Goal: Task Accomplishment & Management: Manage account settings

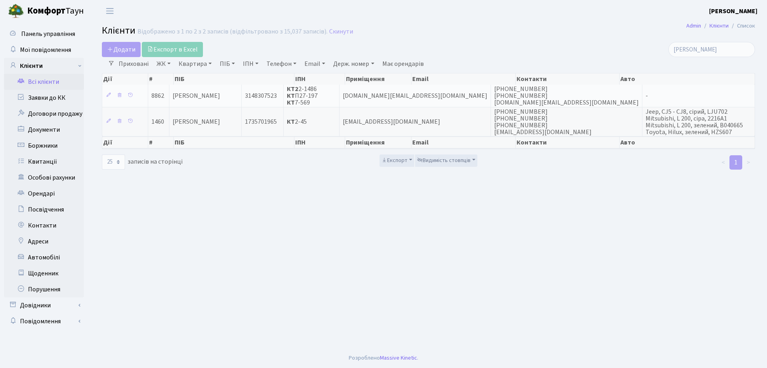
select select "25"
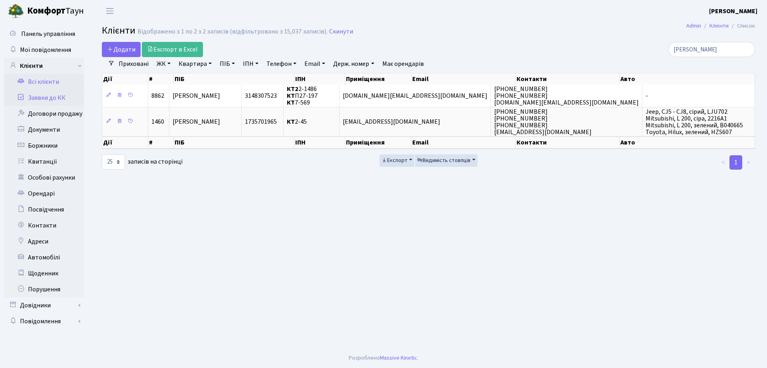
click at [53, 103] on link "Заявки до КК" at bounding box center [44, 98] width 80 height 16
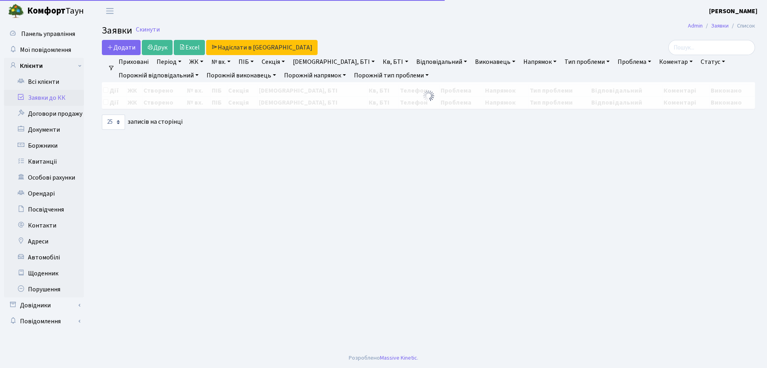
select select "25"
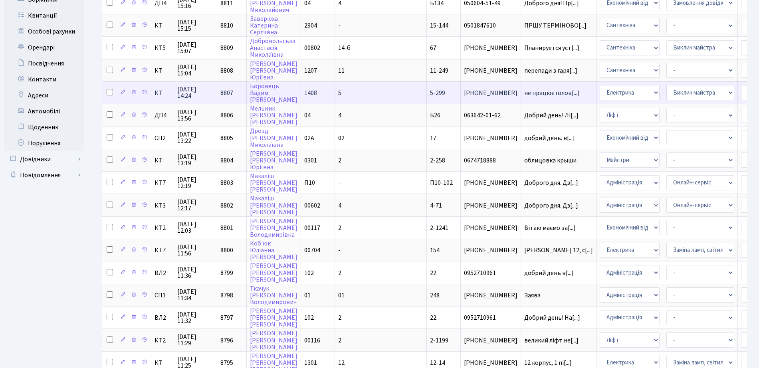
scroll to position [150, 0]
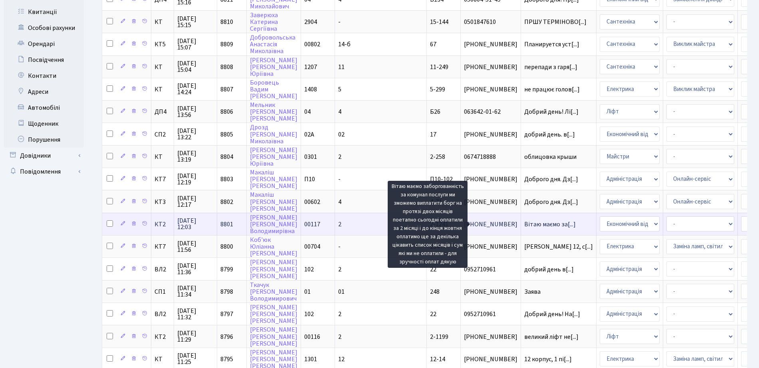
click at [524, 225] on span "Вітаю маємо за[...]" at bounding box center [550, 224] width 52 height 9
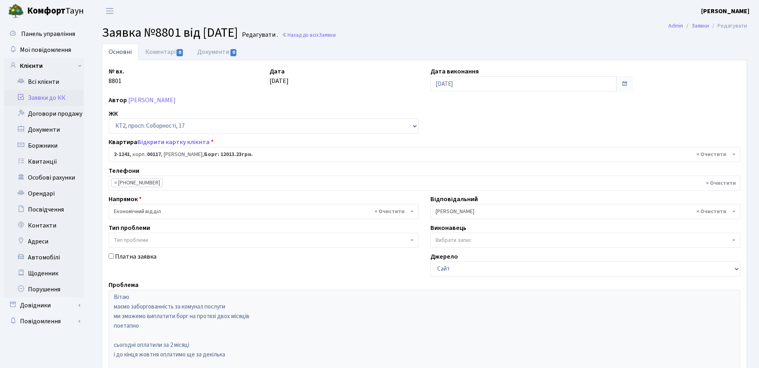
select select "12856"
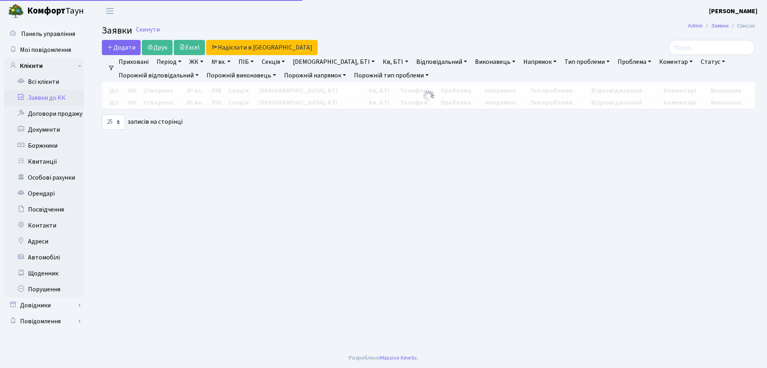
select select "25"
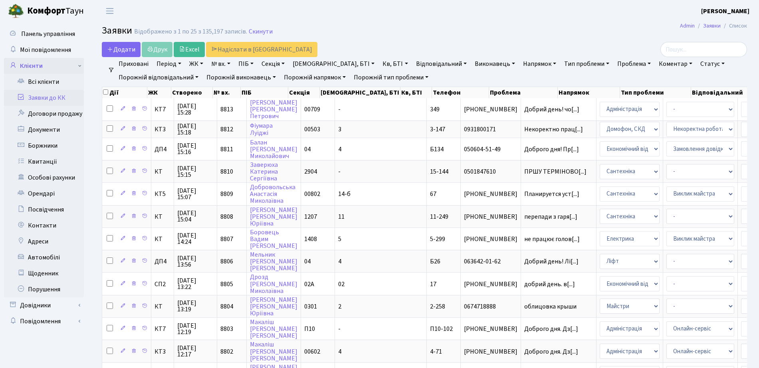
click at [46, 65] on link "Клієнти" at bounding box center [44, 66] width 80 height 16
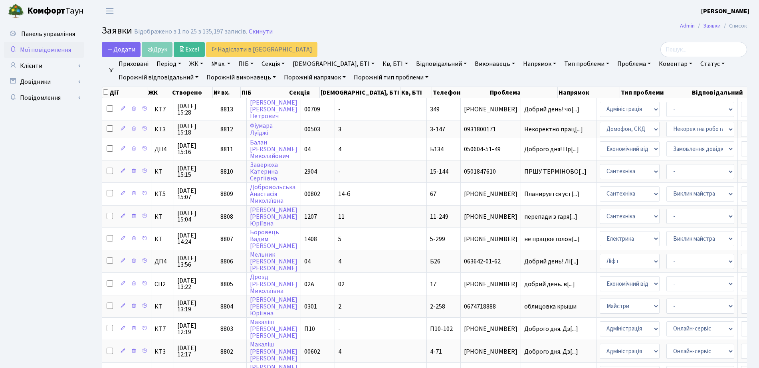
click at [59, 50] on span "Мої повідомлення" at bounding box center [45, 50] width 51 height 9
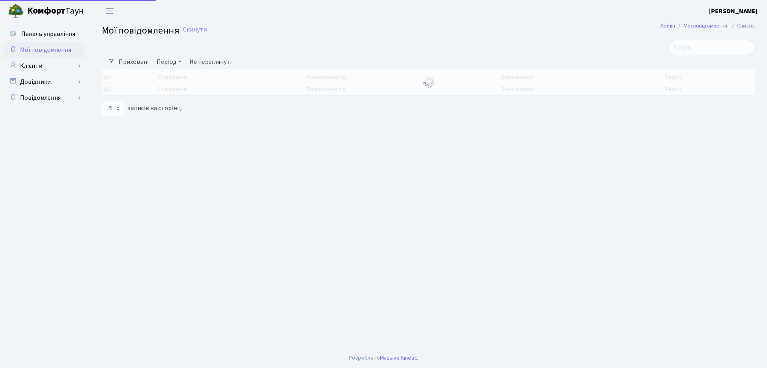
select select "25"
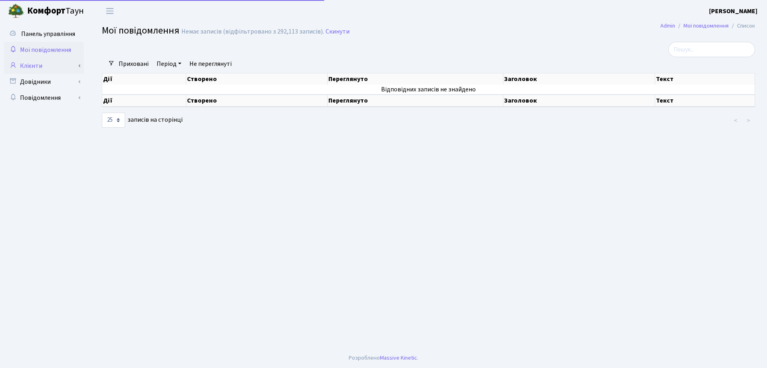
click at [59, 69] on link "Клієнти" at bounding box center [44, 66] width 80 height 16
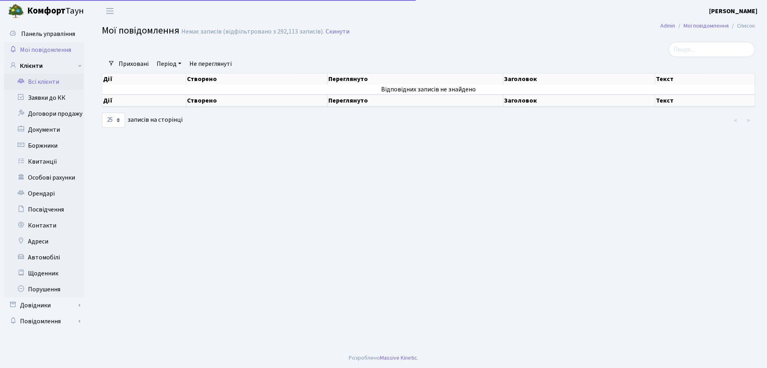
click at [61, 87] on link "Всі клієнти" at bounding box center [44, 82] width 80 height 16
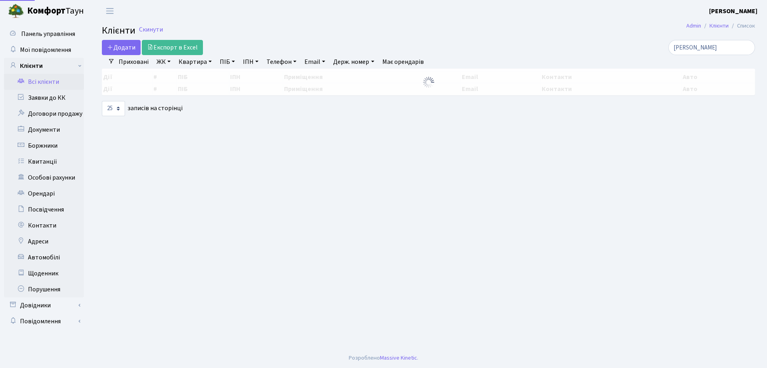
select select "25"
drag, startPoint x: 667, startPoint y: 52, endPoint x: 514, endPoint y: 61, distance: 152.8
click at [514, 61] on div "Додати Експорт в Excel чернова Фільтри Приховані ЖК ТХ, вул. Ділова, 1/2 КТ, ву…" at bounding box center [428, 78] width 665 height 76
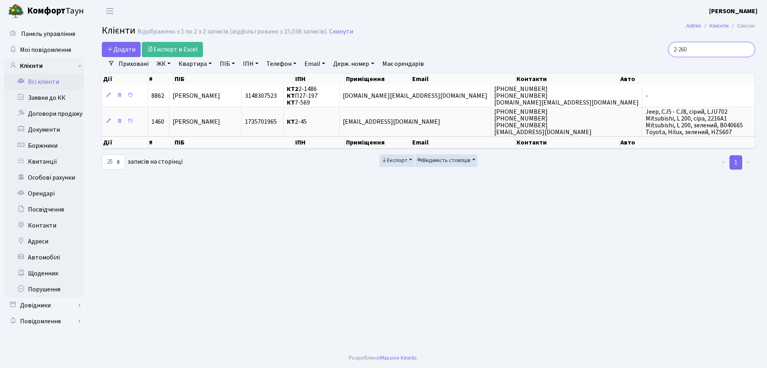
type input "2-260"
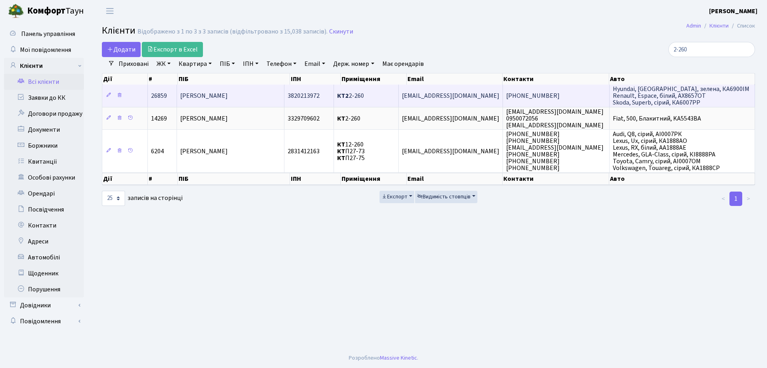
click at [255, 94] on td "[PERSON_NAME] [PERSON_NAME]" at bounding box center [230, 96] width 107 height 22
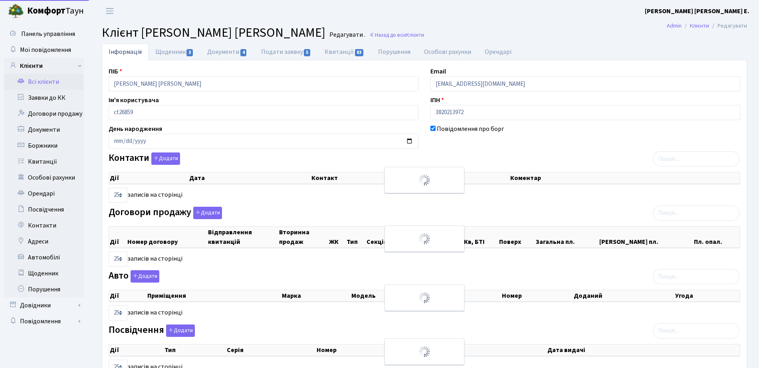
select select "25"
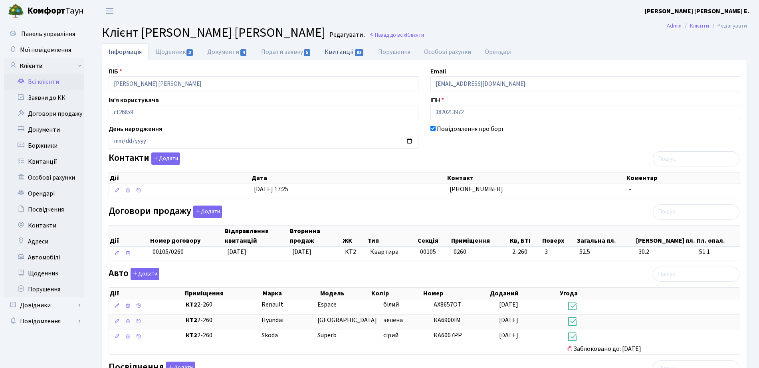
click at [348, 52] on link "Квитанції 83" at bounding box center [344, 52] width 53 height 16
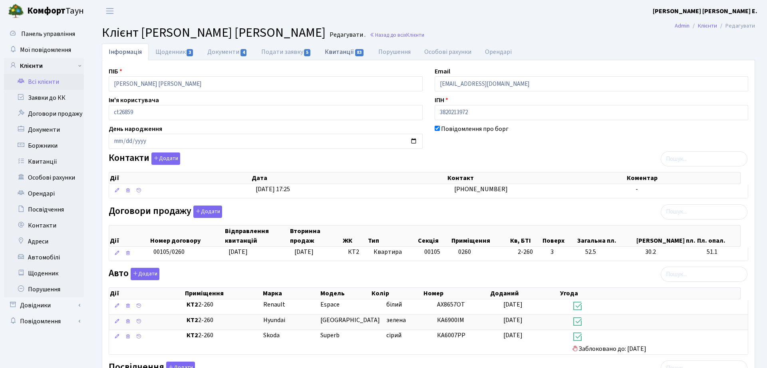
select select "25"
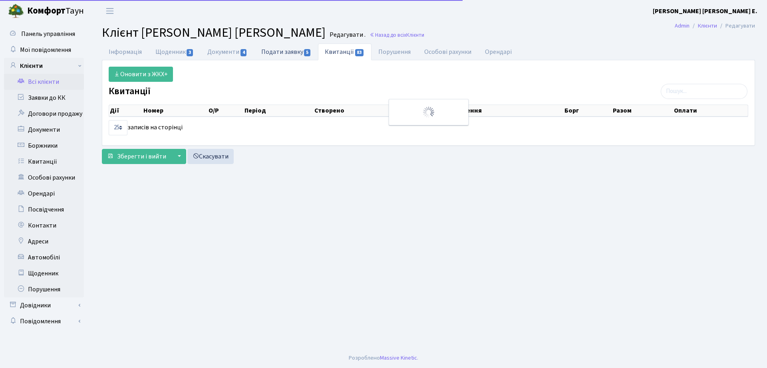
click at [265, 57] on link "Подати заявку 5" at bounding box center [285, 52] width 63 height 16
select select "25"
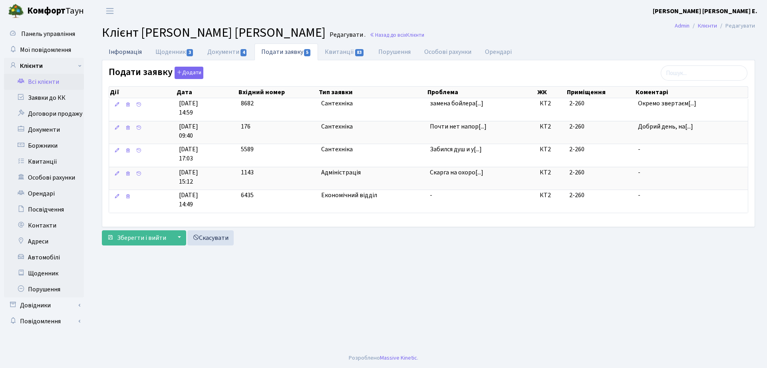
click at [119, 50] on link "Інформація" at bounding box center [125, 52] width 47 height 16
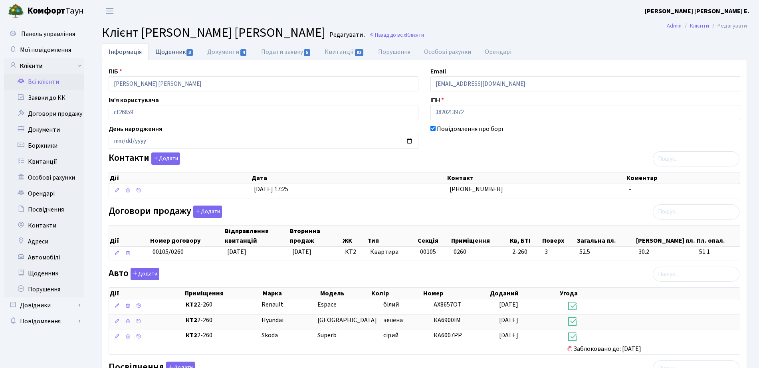
click at [174, 48] on link "Щоденник 3" at bounding box center [175, 52] width 52 height 16
select select "25"
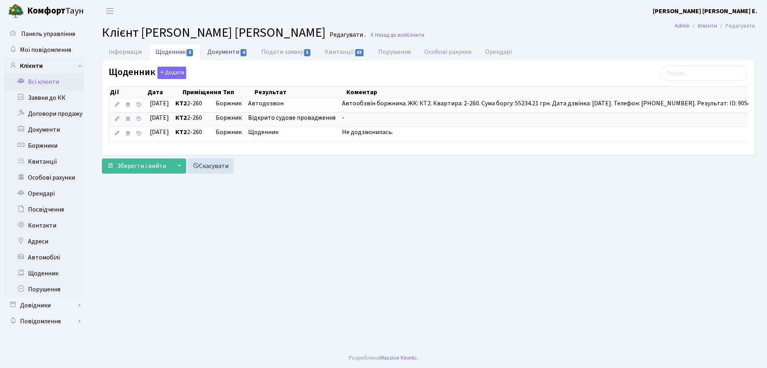
click at [240, 50] on link "Документи 4" at bounding box center [226, 52] width 53 height 16
select select "25"
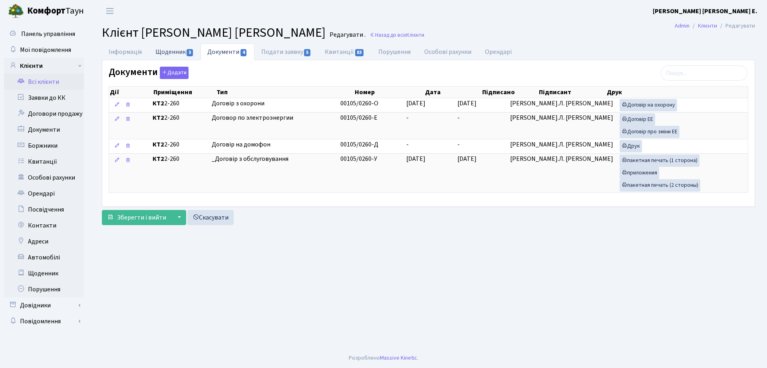
click at [192, 55] on span "3" at bounding box center [189, 52] width 6 height 7
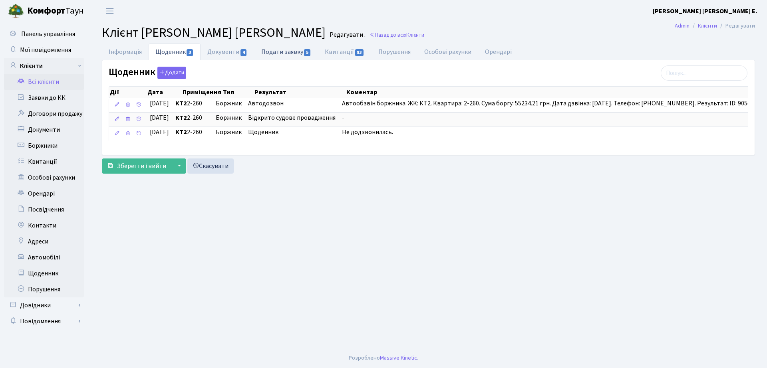
click at [287, 51] on link "Подати заявку 5" at bounding box center [285, 52] width 63 height 16
